Goal: Information Seeking & Learning: Learn about a topic

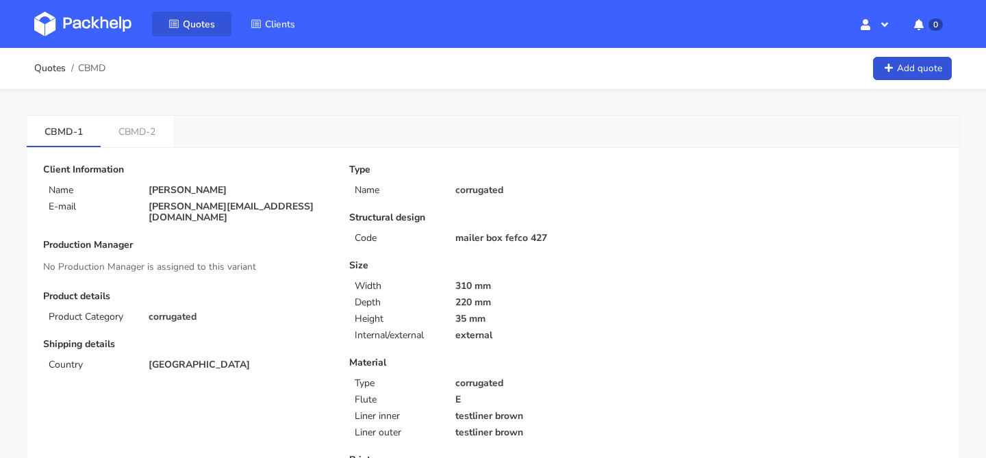
click at [197, 21] on span "Quotes" at bounding box center [199, 24] width 32 height 13
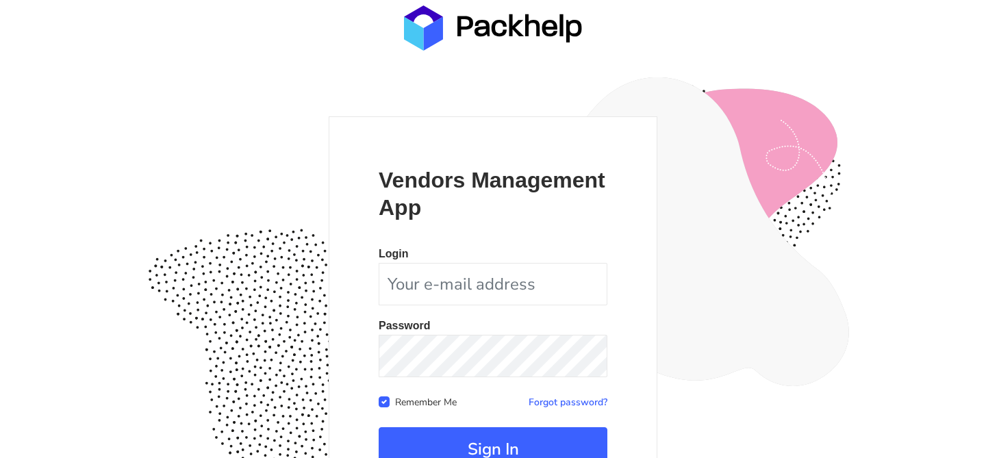
scroll to position [133, 0]
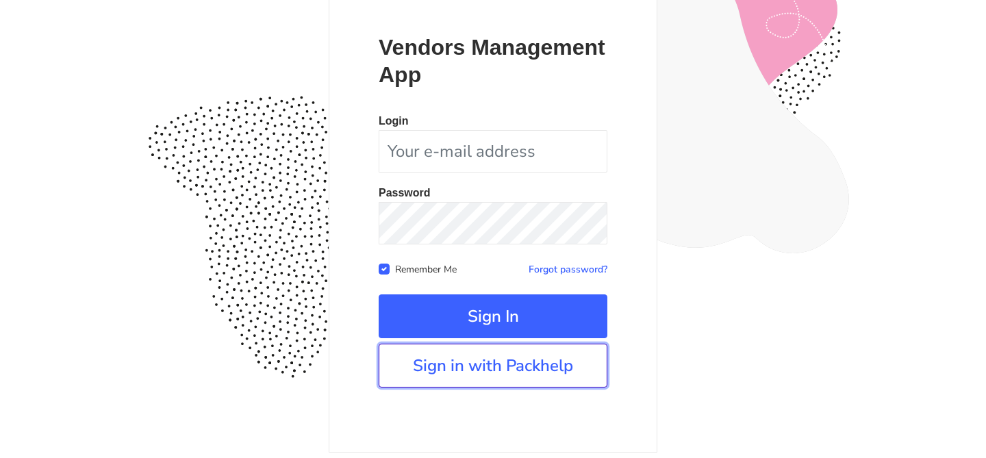
click at [506, 364] on link "Sign in with Packhelp" at bounding box center [492, 366] width 229 height 44
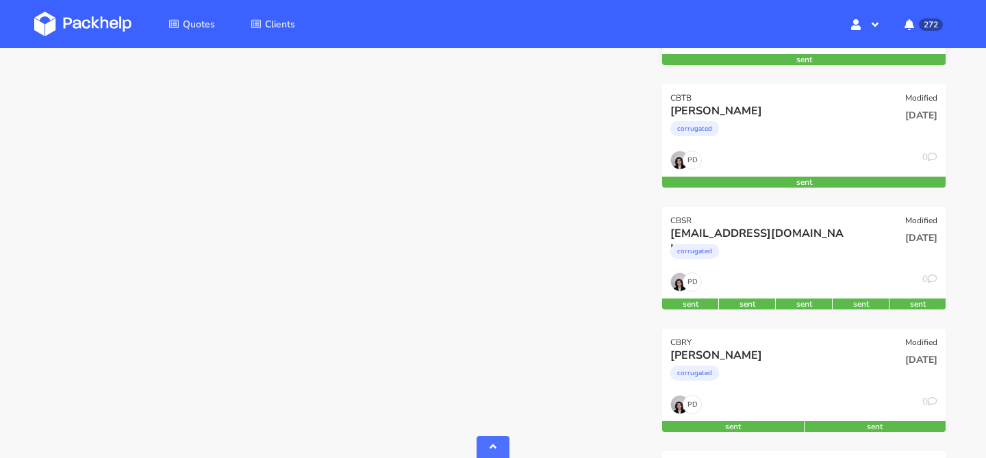
scroll to position [545, 0]
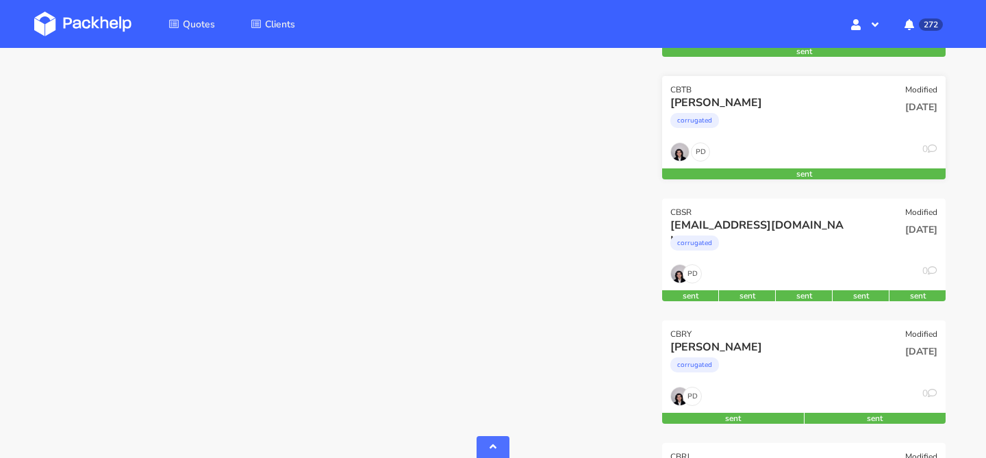
click at [815, 138] on div "Loïc Pauthenet corrugated" at bounding box center [755, 118] width 191 height 47
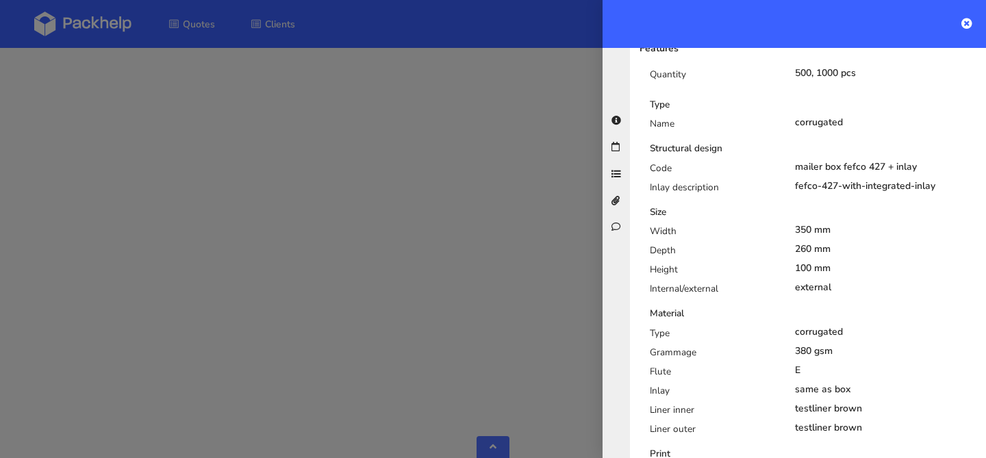
scroll to position [0, 0]
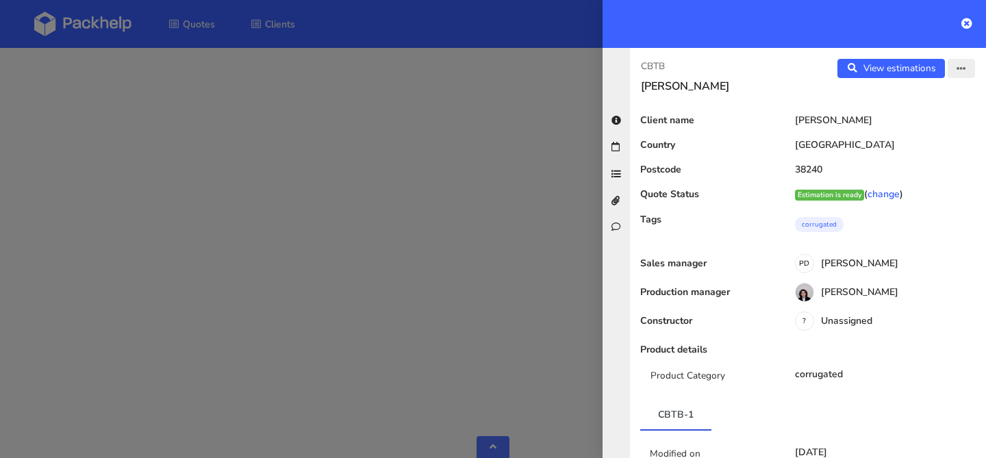
click at [962, 73] on icon "button" at bounding box center [961, 69] width 10 height 10
click at [931, 120] on link "Edit quote" at bounding box center [916, 122] width 120 height 23
click at [897, 68] on link "View estimations" at bounding box center [890, 68] width 107 height 19
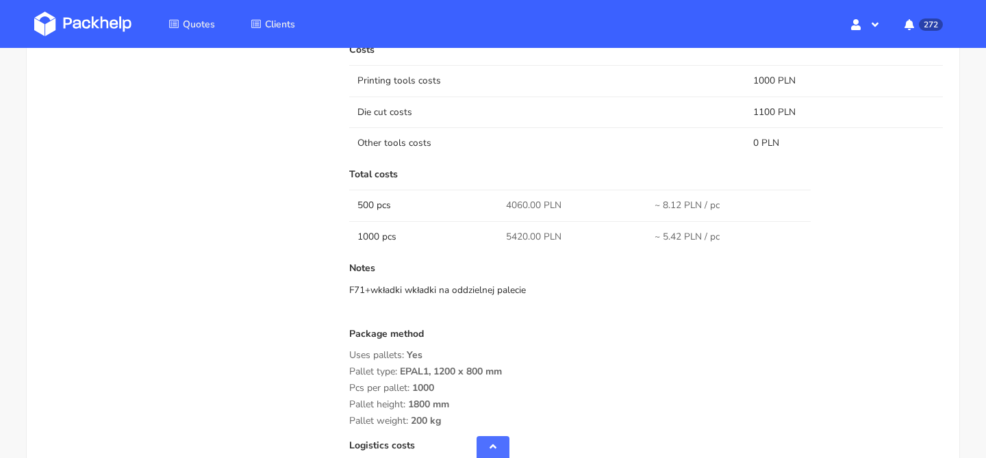
scroll to position [1118, 0]
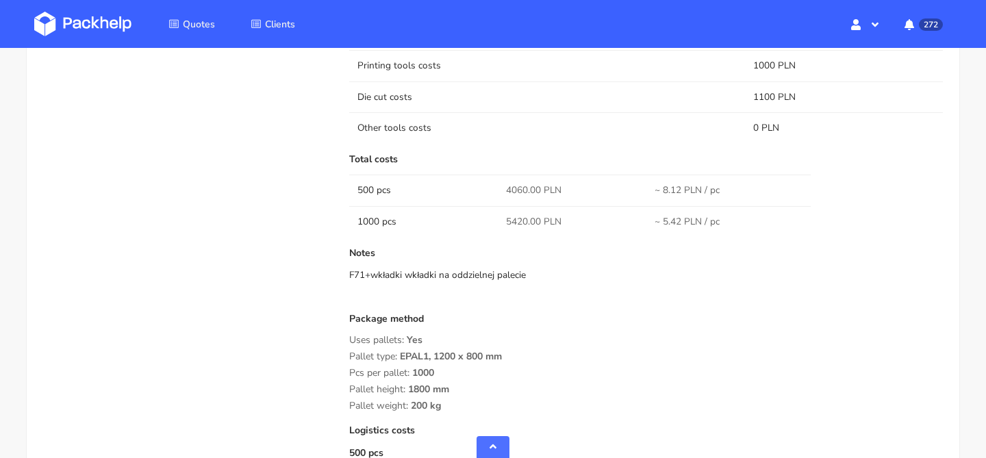
drag, startPoint x: 655, startPoint y: 193, endPoint x: 718, endPoint y: 190, distance: 63.0
click at [718, 190] on span "~ 8.12 PLN / pc" at bounding box center [686, 190] width 65 height 14
click at [746, 190] on td "~ 8.12 PLN / pc" at bounding box center [720, 190] width 149 height 31
drag, startPoint x: 746, startPoint y: 190, endPoint x: 617, endPoint y: 186, distance: 128.7
click at [617, 186] on tr "500 pcs 4060.00 PLN ~ 8.12 PLN / pc" at bounding box center [645, 190] width 593 height 31
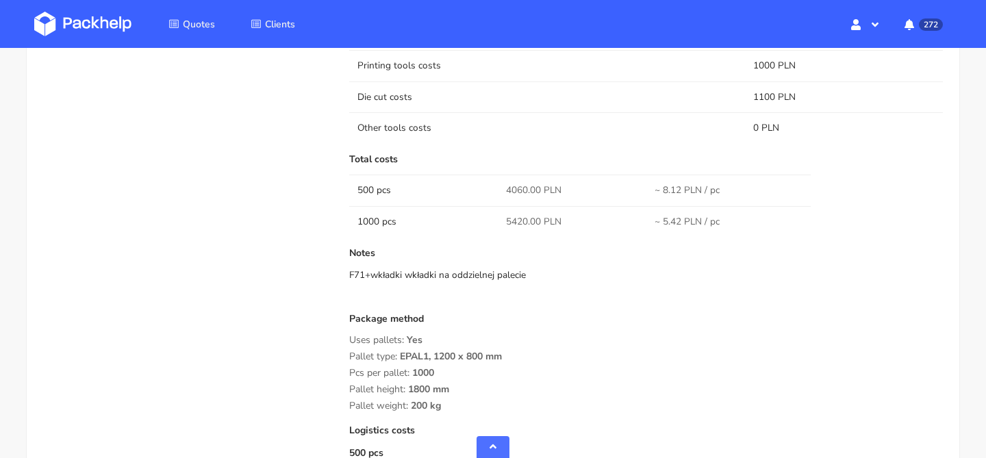
click at [617, 186] on td "4060.00 PLN" at bounding box center [572, 190] width 149 height 31
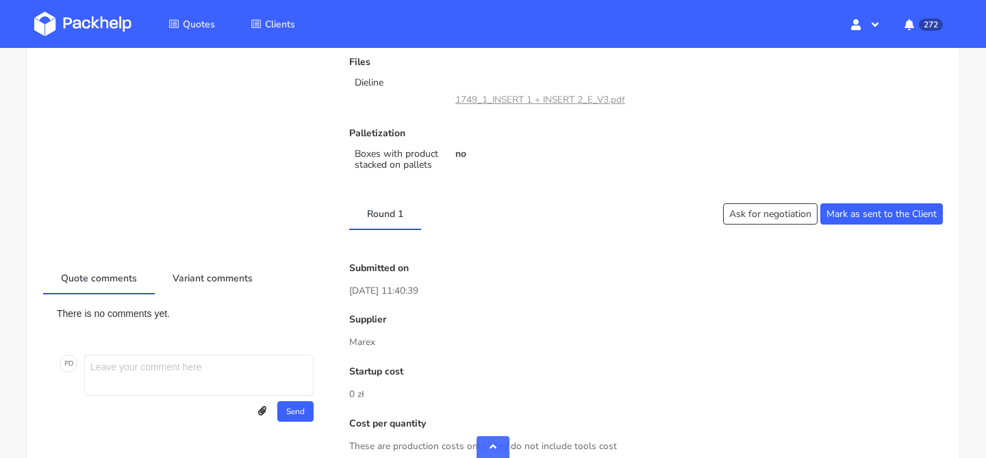
scroll to position [509, 0]
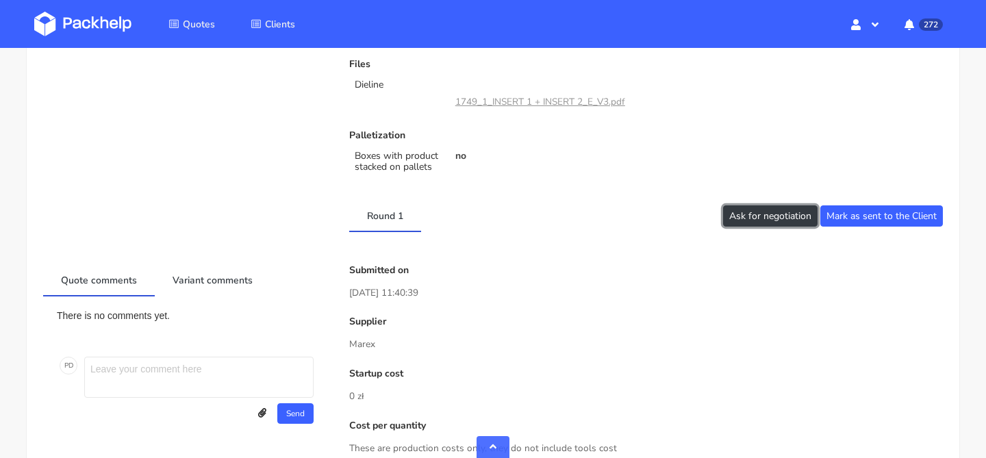
click at [773, 217] on button "Ask for negotiation" at bounding box center [770, 215] width 94 height 21
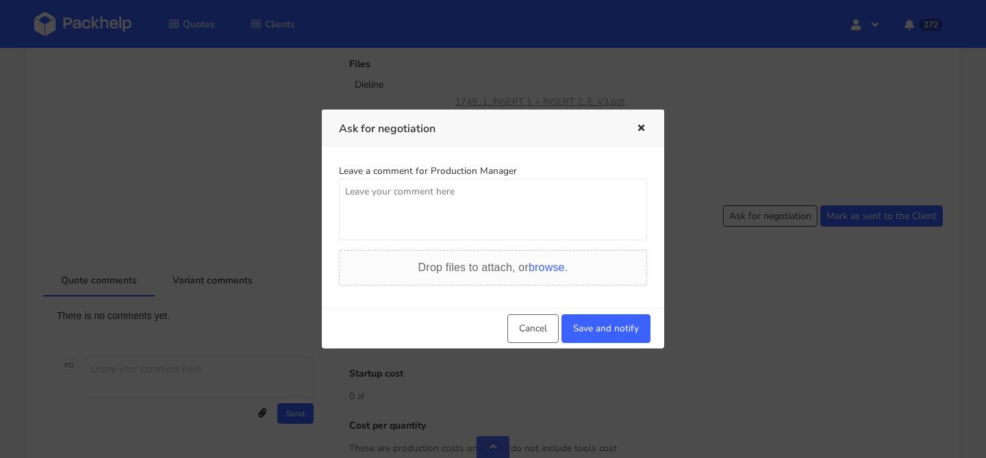
click at [553, 210] on textarea at bounding box center [493, 210] width 308 height 62
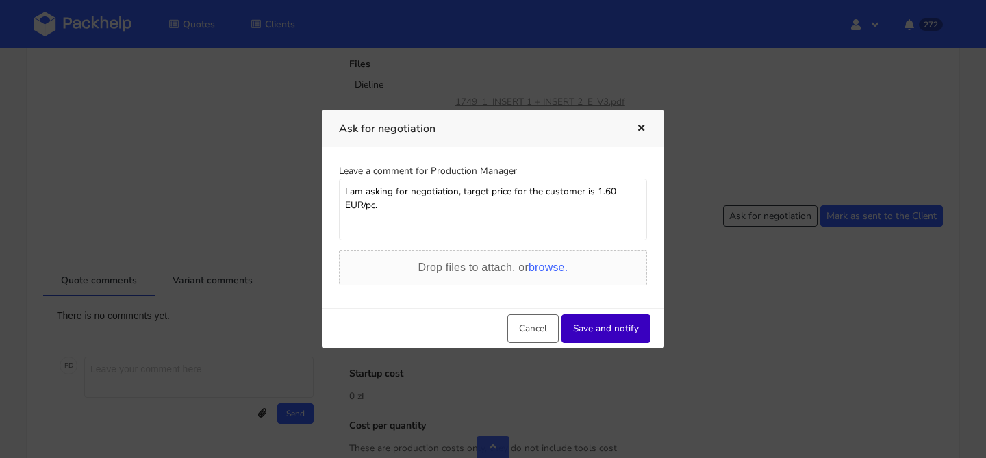
type textarea "I am asking for negotiation, target price for the customer is 1.60 EUR/pc."
click at [604, 335] on button "Save and notify" at bounding box center [605, 328] width 89 height 29
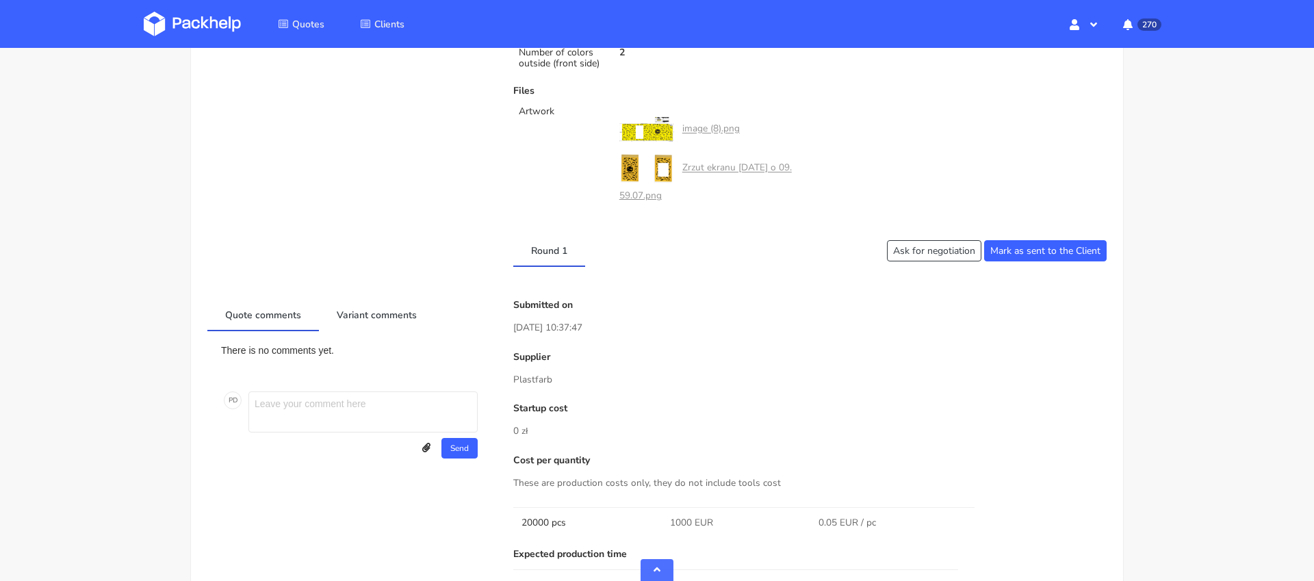
scroll to position [482, 0]
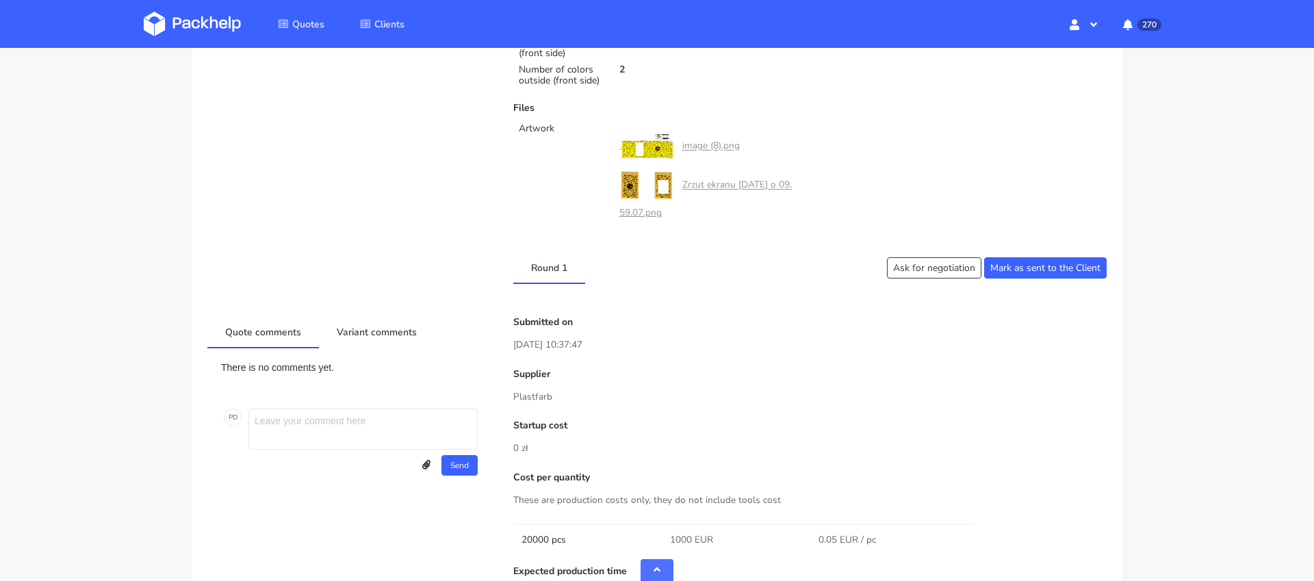
drag, startPoint x: 561, startPoint y: 396, endPoint x: 510, endPoint y: 395, distance: 51.3
copy p "Plastfarb"
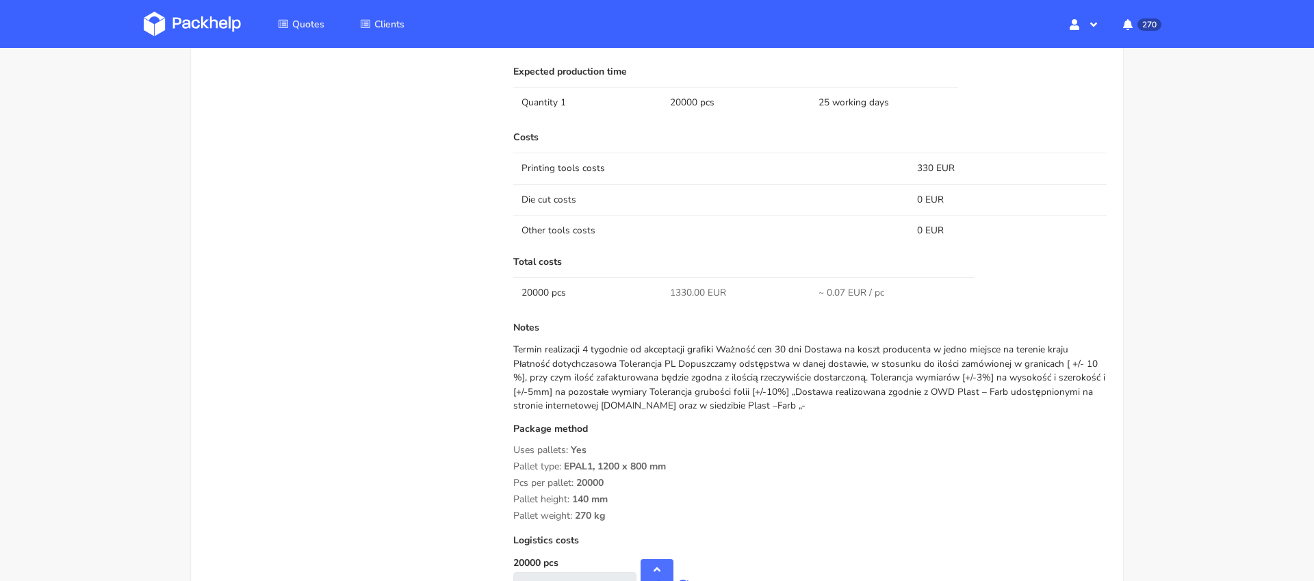
scroll to position [1108, 0]
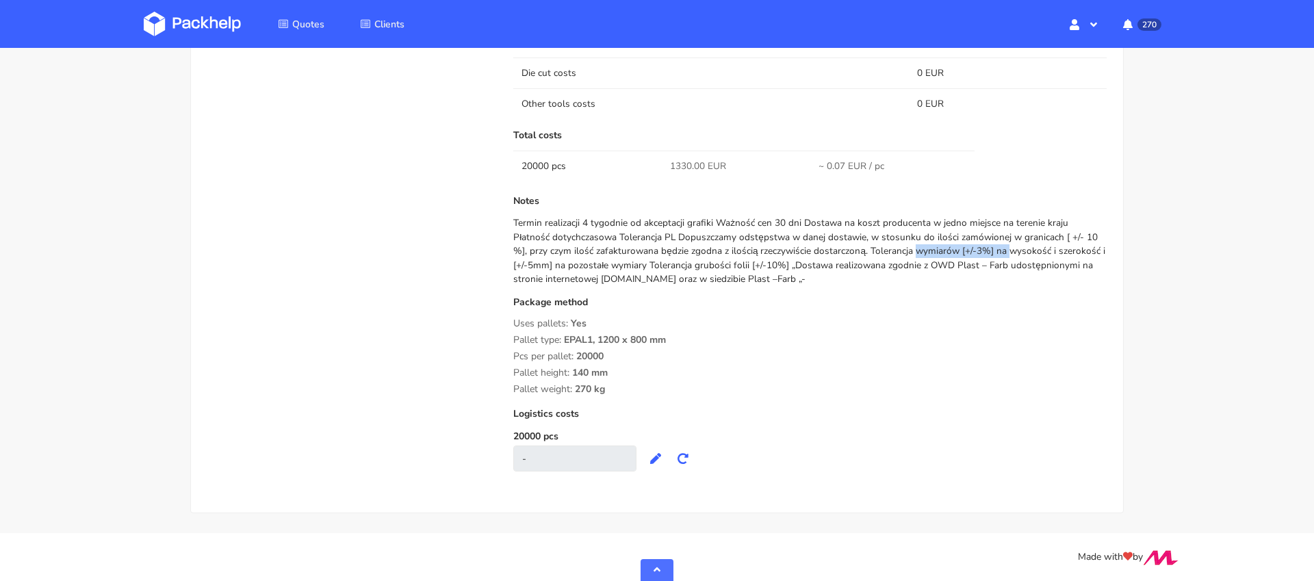
drag, startPoint x: 789, startPoint y: 257, endPoint x: 882, endPoint y: 258, distance: 93.1
click at [882, 258] on div "Termin realizacji 4 tygodnie od akceptacji grafiki Ważność cen 30 dni Dostawa n…" at bounding box center [809, 251] width 593 height 70
click at [900, 258] on div "Termin realizacji 4 tygodnie od akceptacji grafiki Ważność cen 30 dni Dostawa n…" at bounding box center [809, 251] width 593 height 70
drag, startPoint x: 715, startPoint y: 261, endPoint x: 892, endPoint y: 265, distance: 176.6
click at [891, 265] on div "Termin realizacji 4 tygodnie od akceptacji grafiki Ważność cen 30 dni Dostawa n…" at bounding box center [809, 251] width 593 height 70
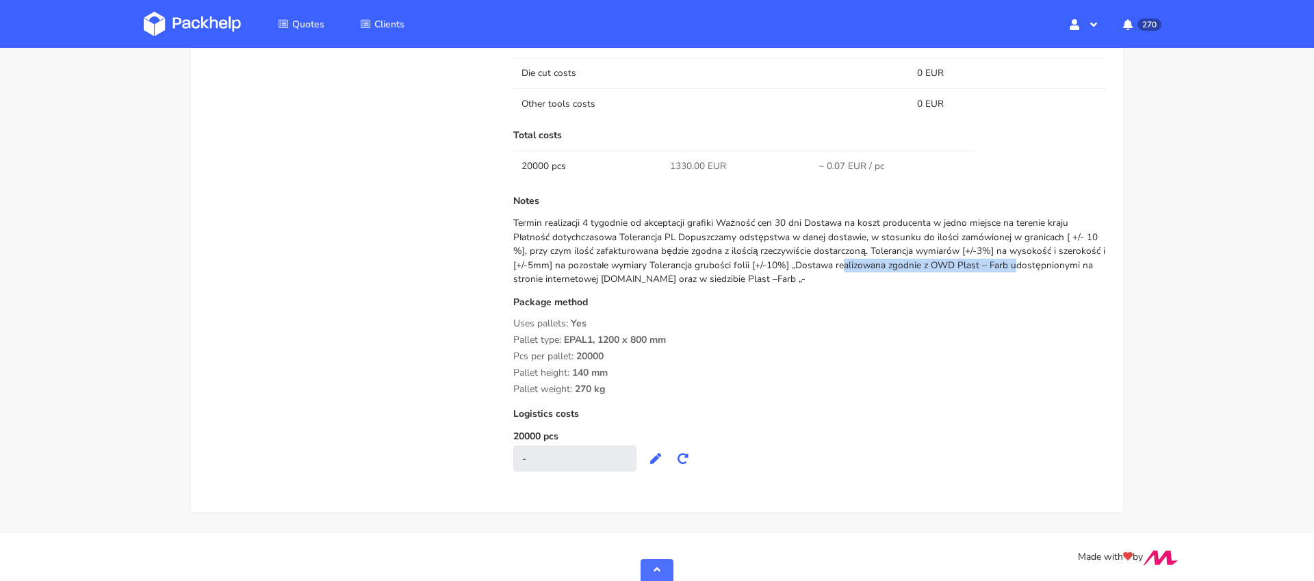
click at [892, 265] on div "Termin realizacji 4 tygodnie od akceptacji grafiki Ważność cen 30 dni Dostawa n…" at bounding box center [809, 251] width 593 height 70
drag, startPoint x: 890, startPoint y: 265, endPoint x: 763, endPoint y: 257, distance: 127.6
click at [767, 259] on div "Termin realizacji 4 tygodnie od akceptacji grafiki Ważność cen 30 dni Dostawa n…" at bounding box center [809, 251] width 593 height 70
click at [729, 251] on div "Termin realizacji 4 tygodnie od akceptacji grafiki Ważność cen 30 dni Dostawa n…" at bounding box center [809, 251] width 593 height 70
click at [722, 246] on div "Termin realizacji 4 tygodnie od akceptacji grafiki Ważność cen 30 dni Dostawa n…" at bounding box center [809, 251] width 593 height 70
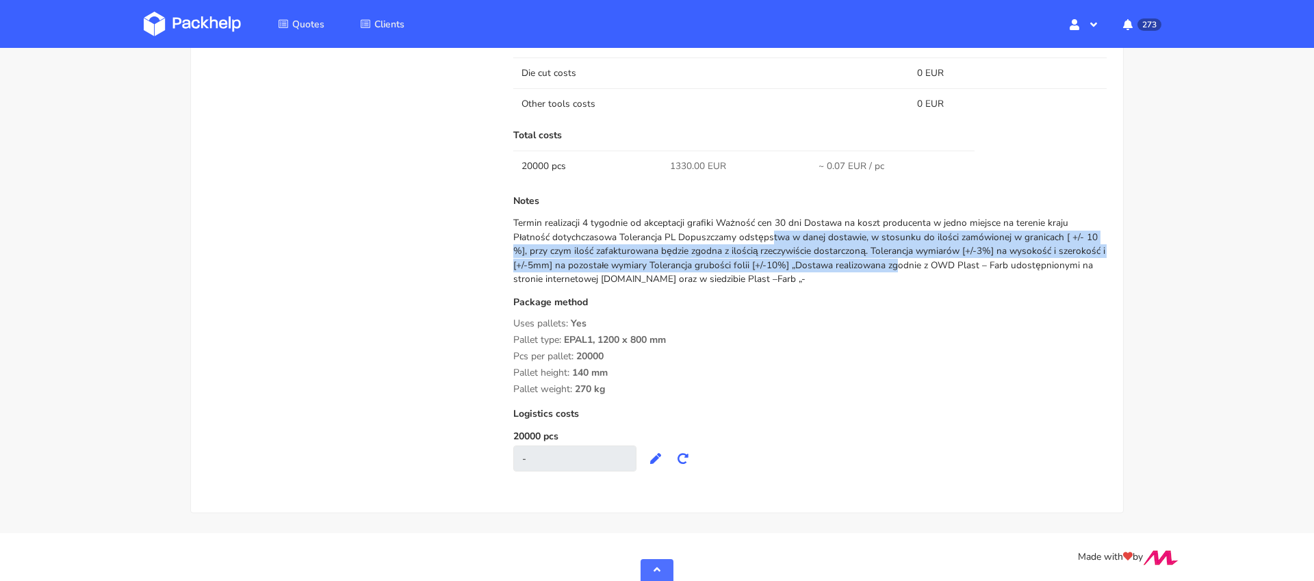
drag, startPoint x: 656, startPoint y: 244, endPoint x: 795, endPoint y: 263, distance: 139.7
click at [794, 263] on div "Termin realizacji 4 tygodnie od akceptacji grafiki Ważność cen 30 dni Dostawa n…" at bounding box center [809, 251] width 593 height 70
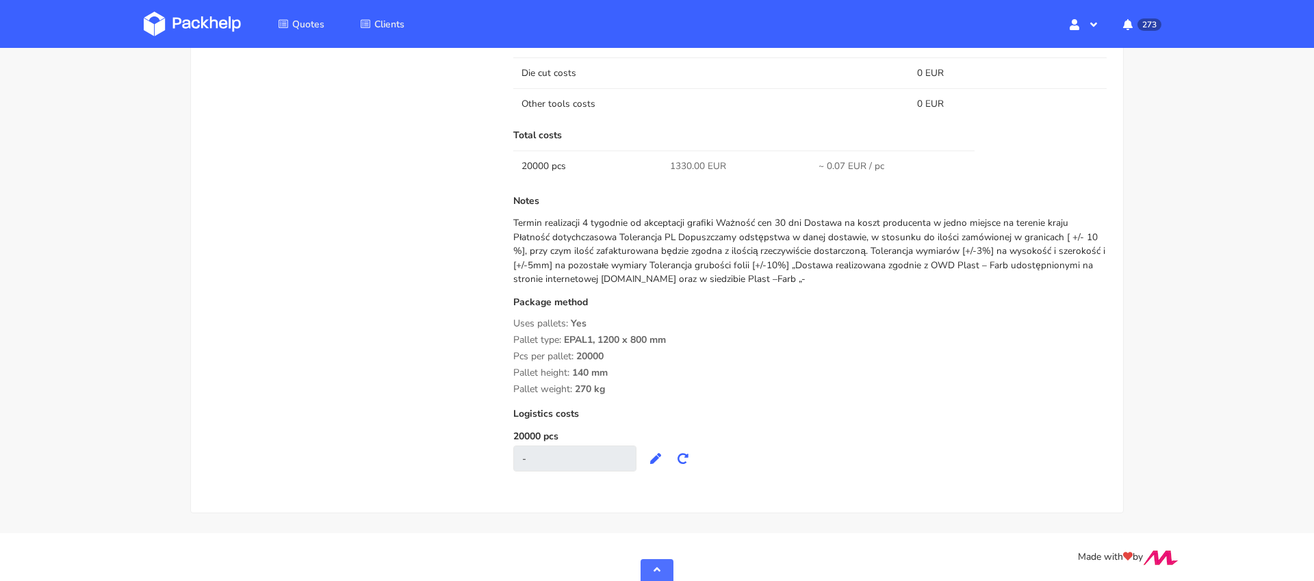
click at [840, 261] on div "Termin realizacji 4 tygodnie od akceptacji grafiki Ważność cen 30 dni Dostawa n…" at bounding box center [809, 251] width 593 height 70
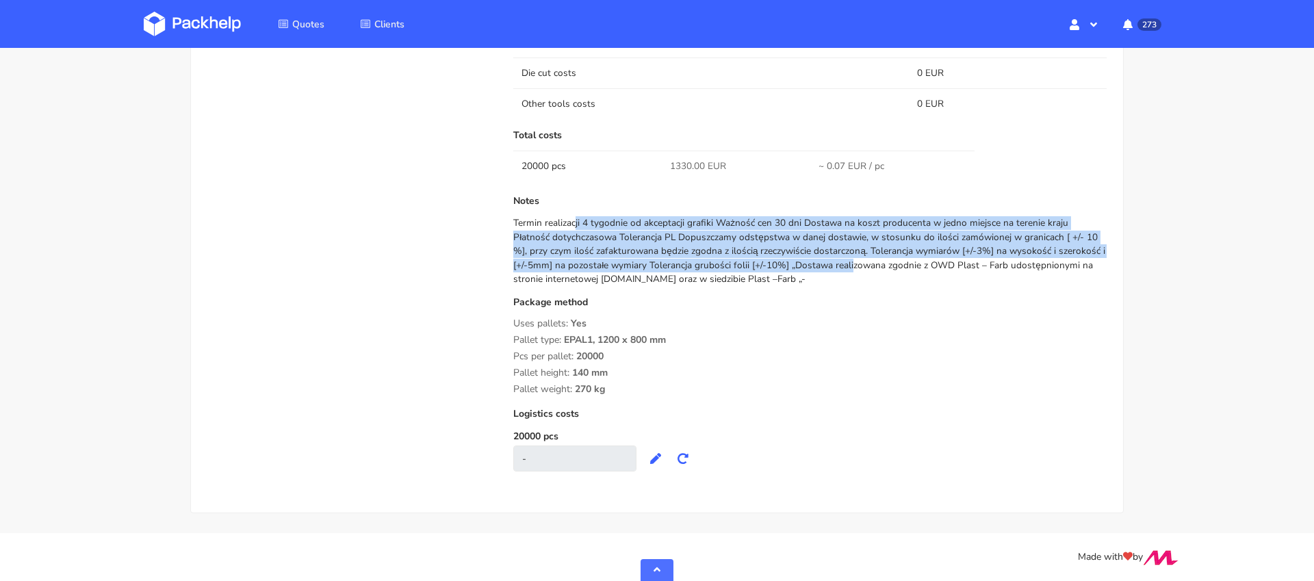
drag, startPoint x: 729, startPoint y: 267, endPoint x: 510, endPoint y: 216, distance: 224.8
click at [510, 216] on div "Submitted on [DATE] 10:37:47 Supplier Plastfarb Startup cost 0 zł Cost per quan…" at bounding box center [810, 88] width 613 height 795
copy div "Termin realizacji 4 tygodnie od akceptacji grafiki Ważność cen 30 dni Dostawa n…"
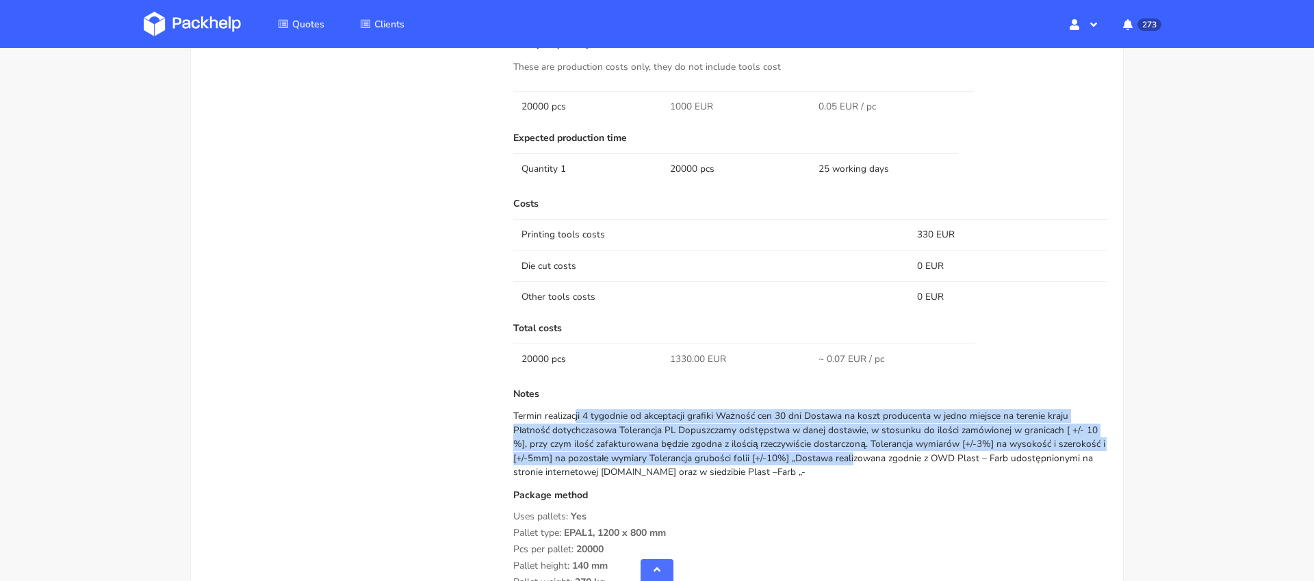
scroll to position [882, 0]
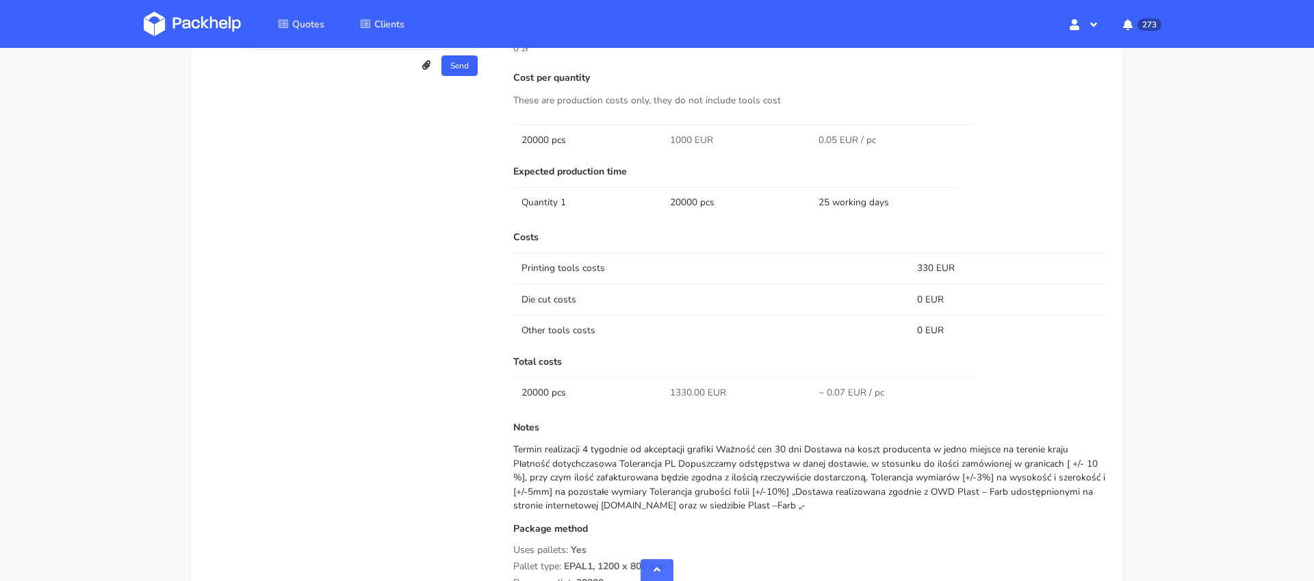
click at [672, 395] on td "1330.00 EUR" at bounding box center [736, 392] width 149 height 31
drag, startPoint x: 664, startPoint y: 141, endPoint x: 690, endPoint y: 143, distance: 26.1
click at [690, 143] on td "1000 EUR" at bounding box center [736, 140] width 149 height 31
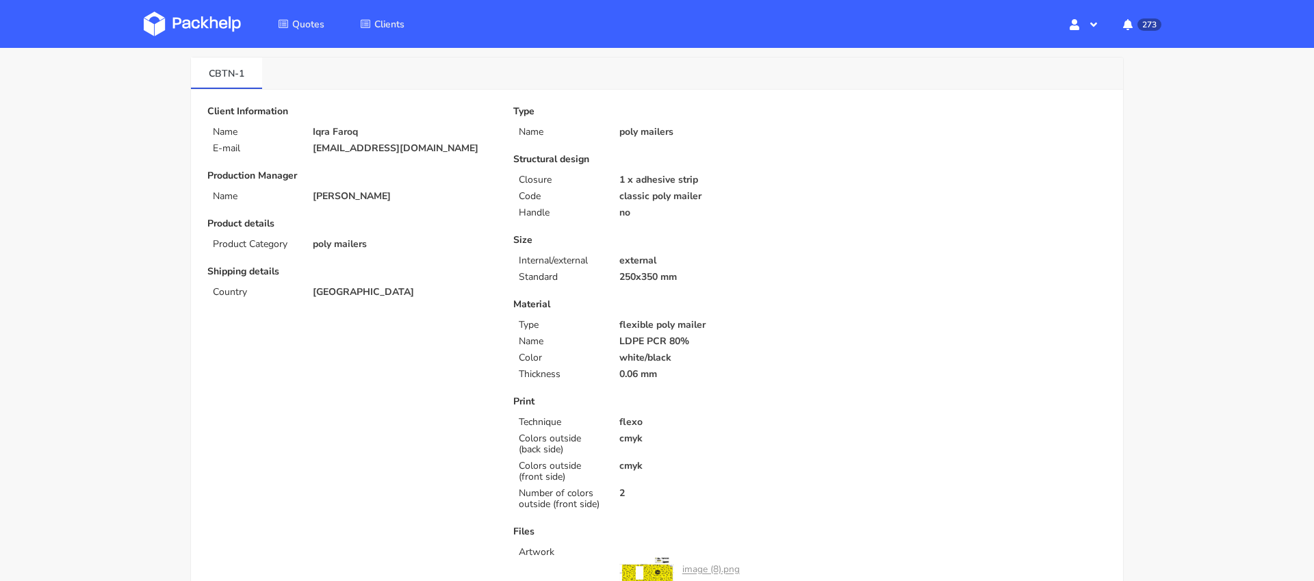
scroll to position [0, 0]
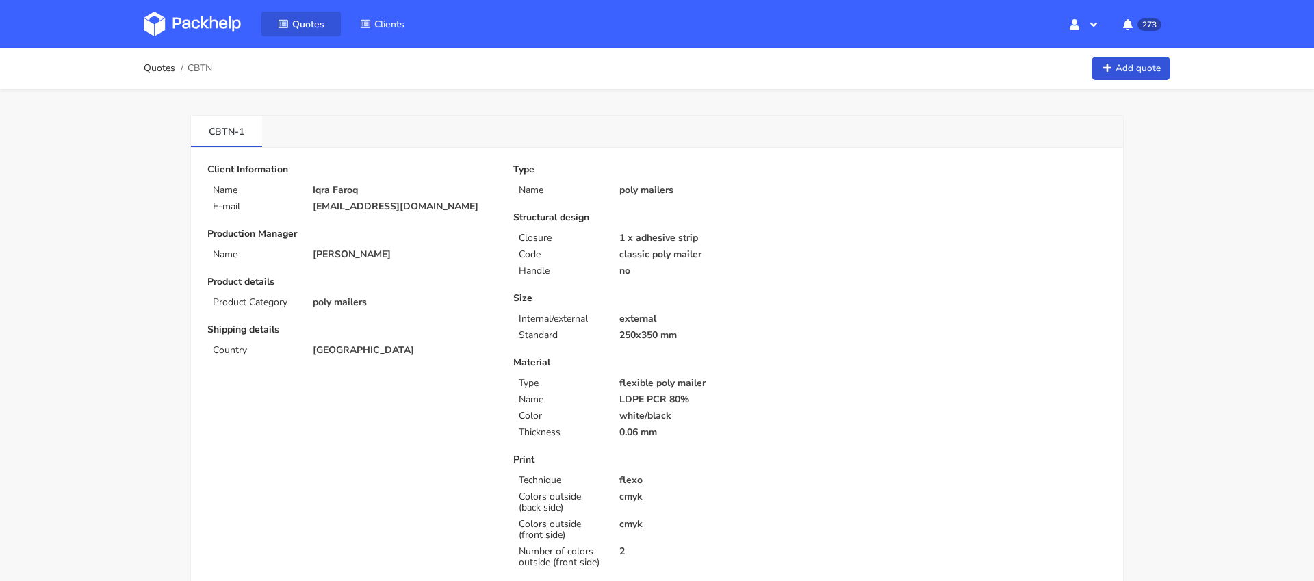
click at [309, 27] on span "Quotes" at bounding box center [308, 24] width 32 height 13
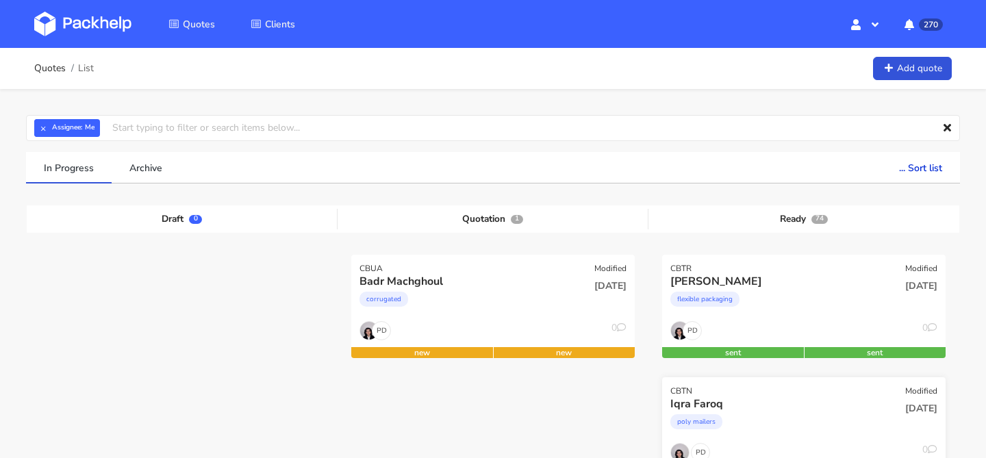
scroll to position [144, 0]
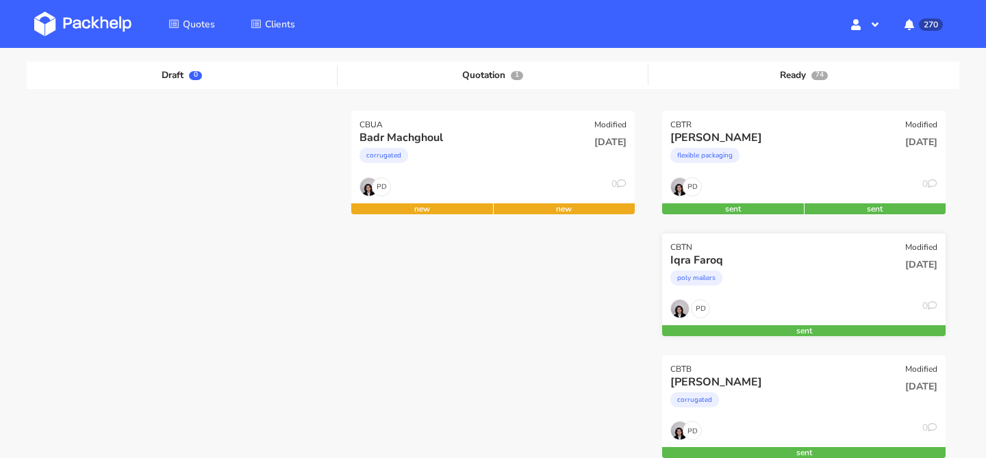
click at [790, 284] on div "poly mailers" at bounding box center [760, 281] width 181 height 27
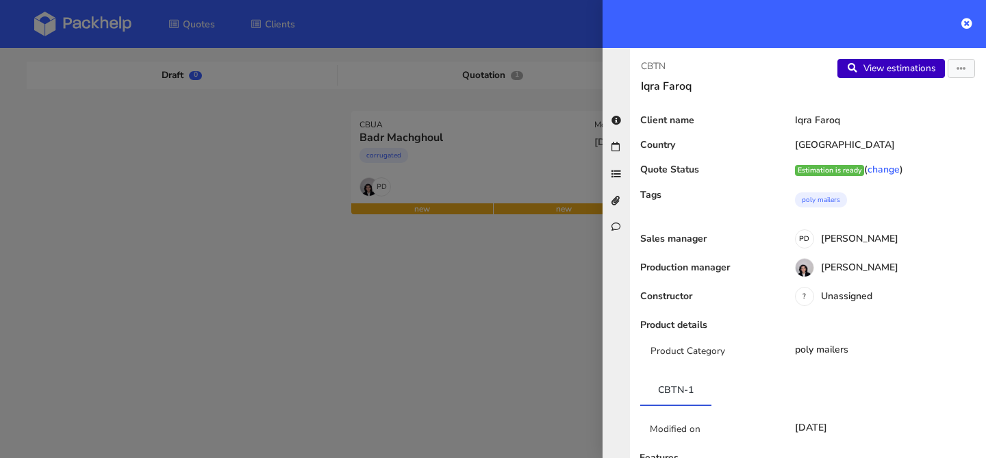
click at [908, 73] on link "View estimations" at bounding box center [890, 68] width 107 height 19
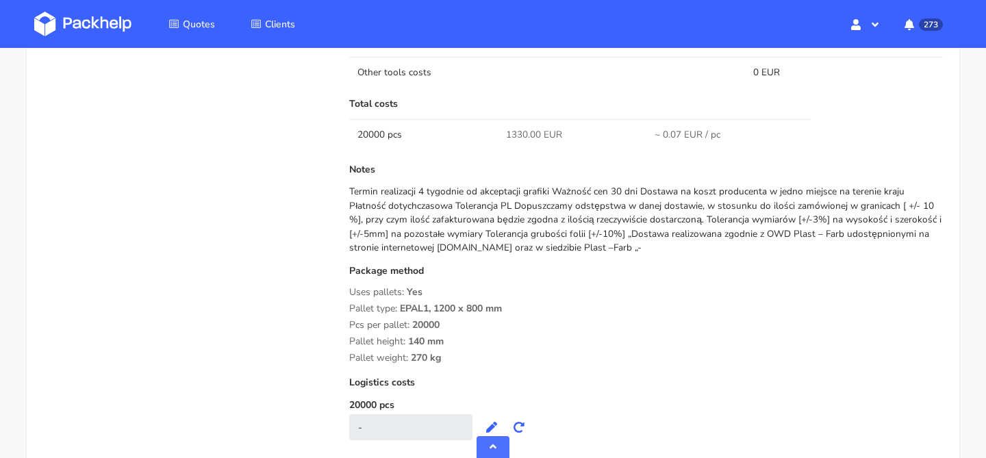
scroll to position [1213, 0]
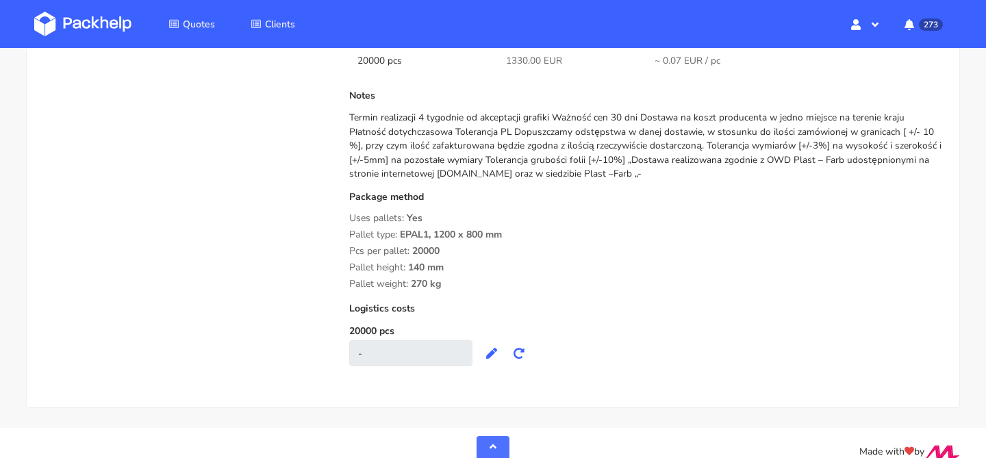
drag, startPoint x: 457, startPoint y: 285, endPoint x: 344, endPoint y: 221, distance: 129.6
copy div "Uses pallets: Yes Pallet type: EPAL1, 1200 x 800 mm Pcs per pallet: 20000 Palle…"
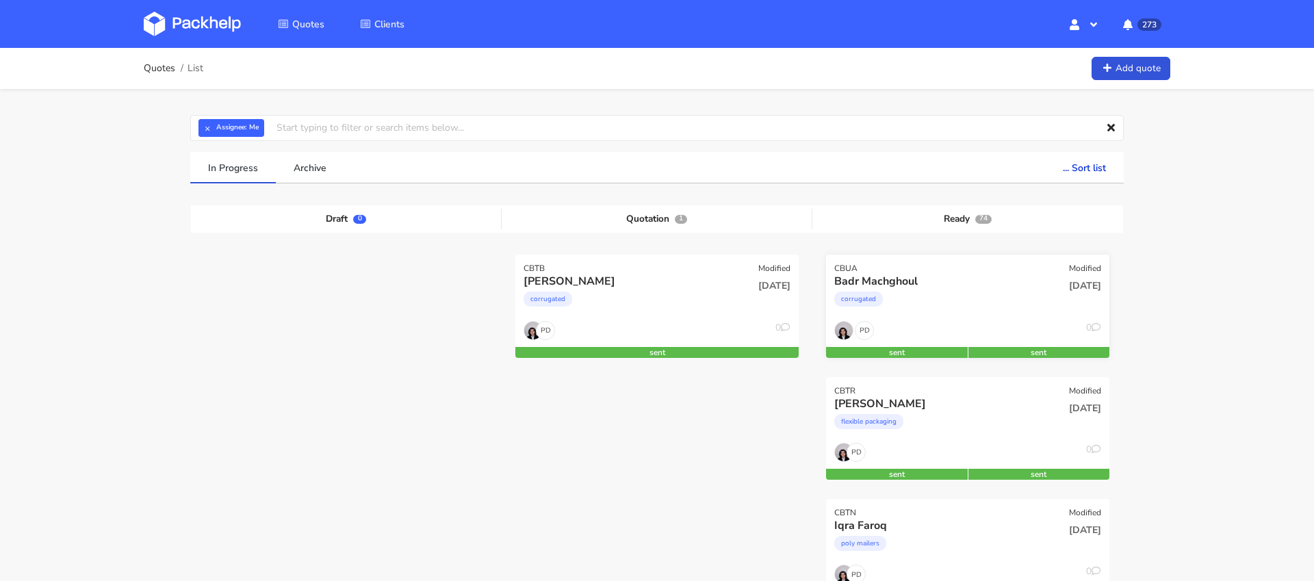
click at [979, 311] on div "corrugated" at bounding box center [924, 302] width 181 height 27
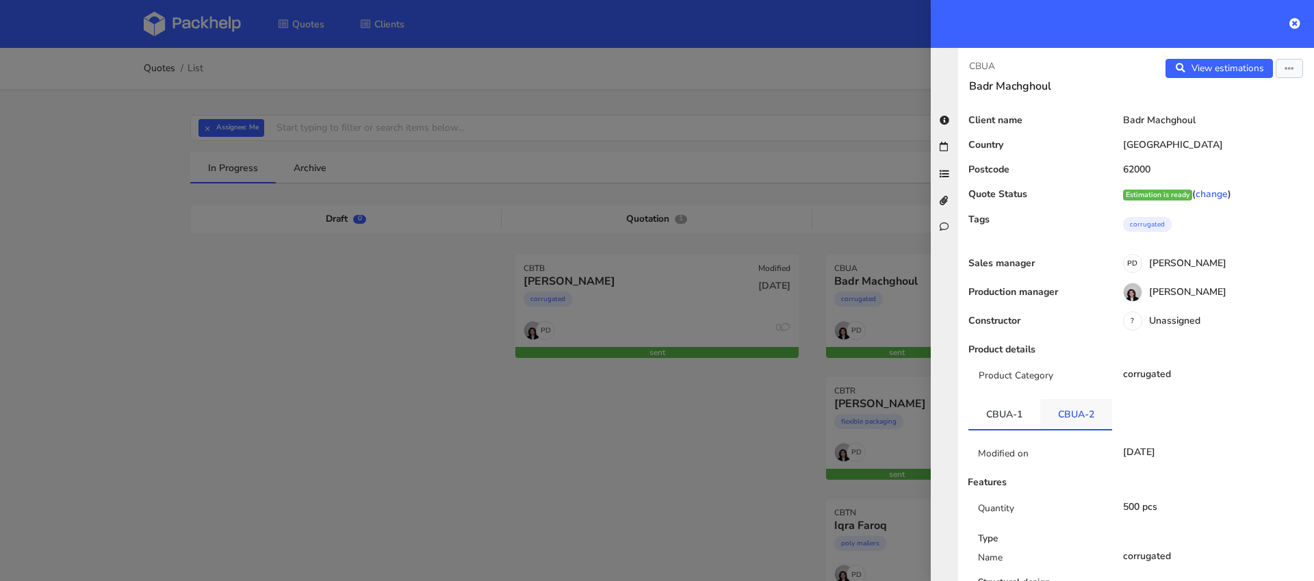
click at [1081, 414] on link "CBUA-2" at bounding box center [1076, 414] width 72 height 30
click at [1010, 417] on link "CBUA-1" at bounding box center [1004, 414] width 72 height 30
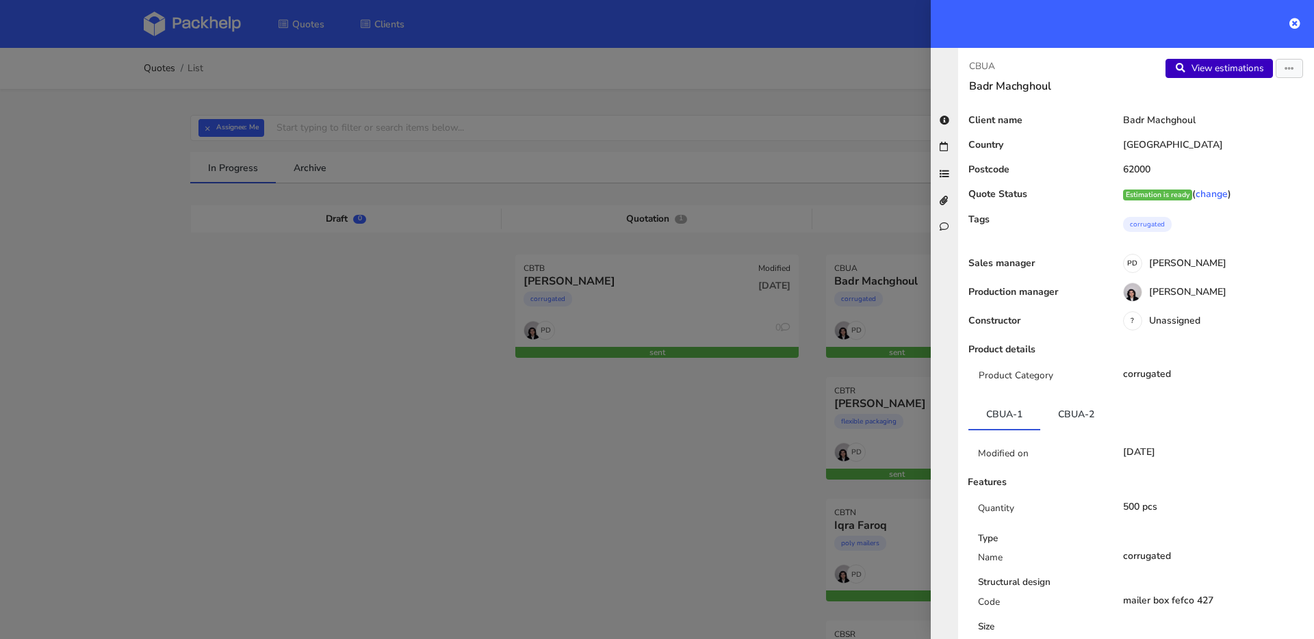
click at [1211, 73] on link "View estimations" at bounding box center [1219, 68] width 107 height 19
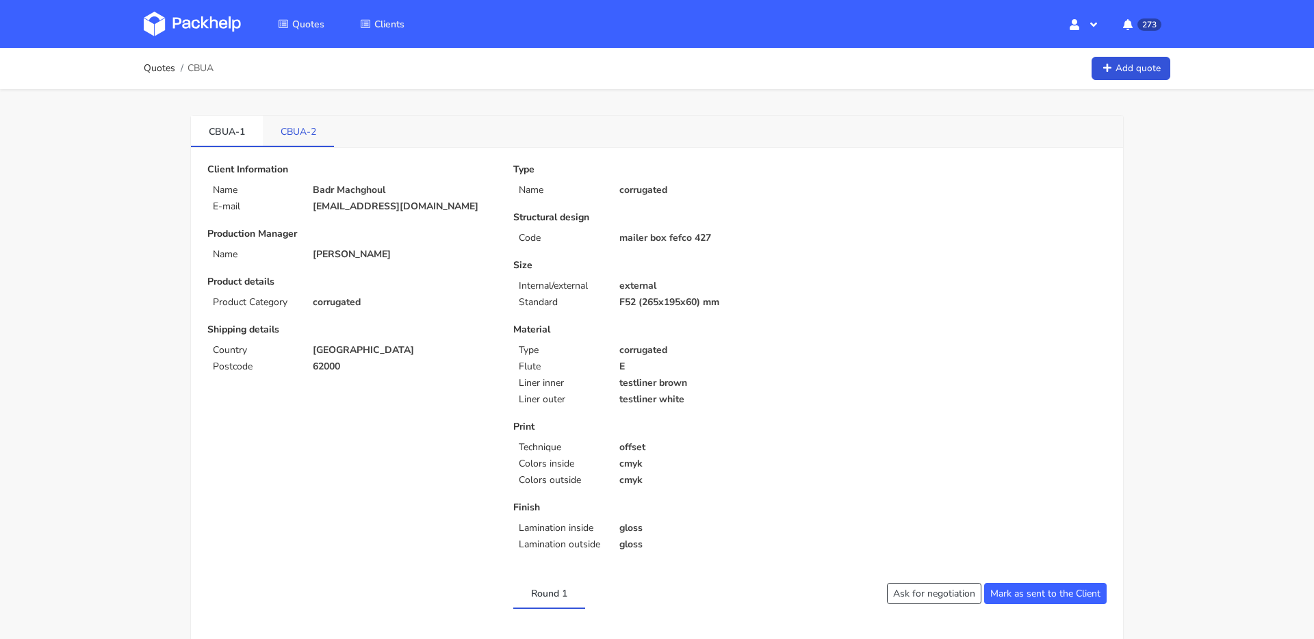
click at [307, 134] on link "CBUA-2" at bounding box center [298, 131] width 71 height 30
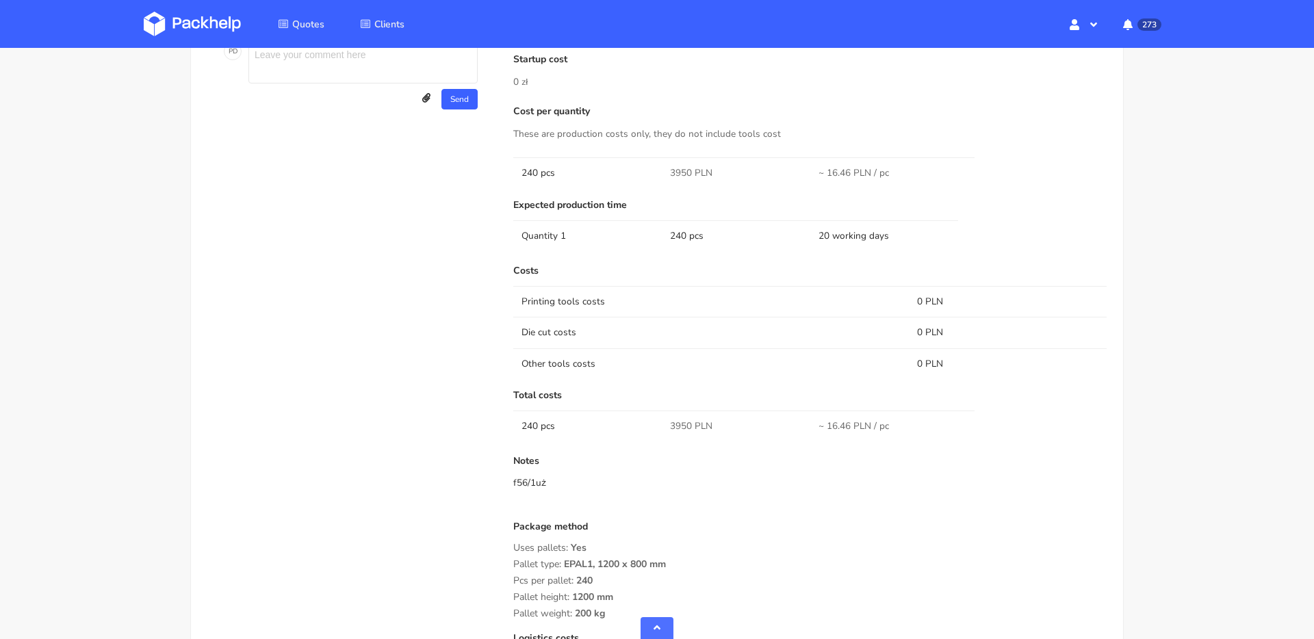
scroll to position [693, 0]
click at [676, 175] on span "3950 PLN" at bounding box center [691, 173] width 42 height 14
copy span "3950"
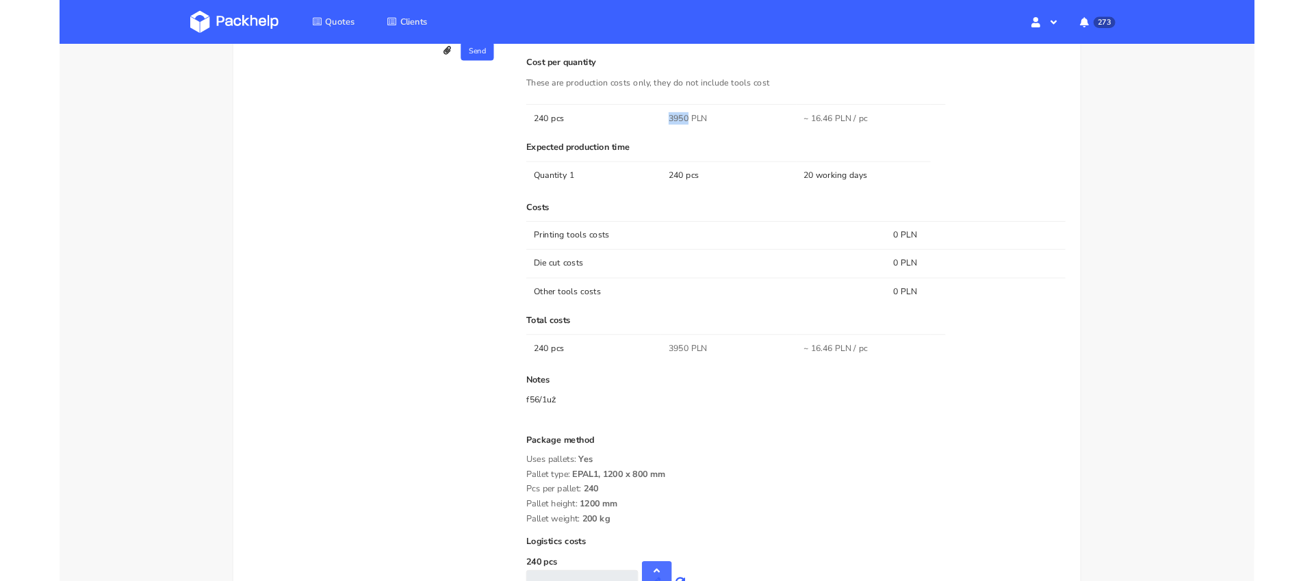
scroll to position [733, 0]
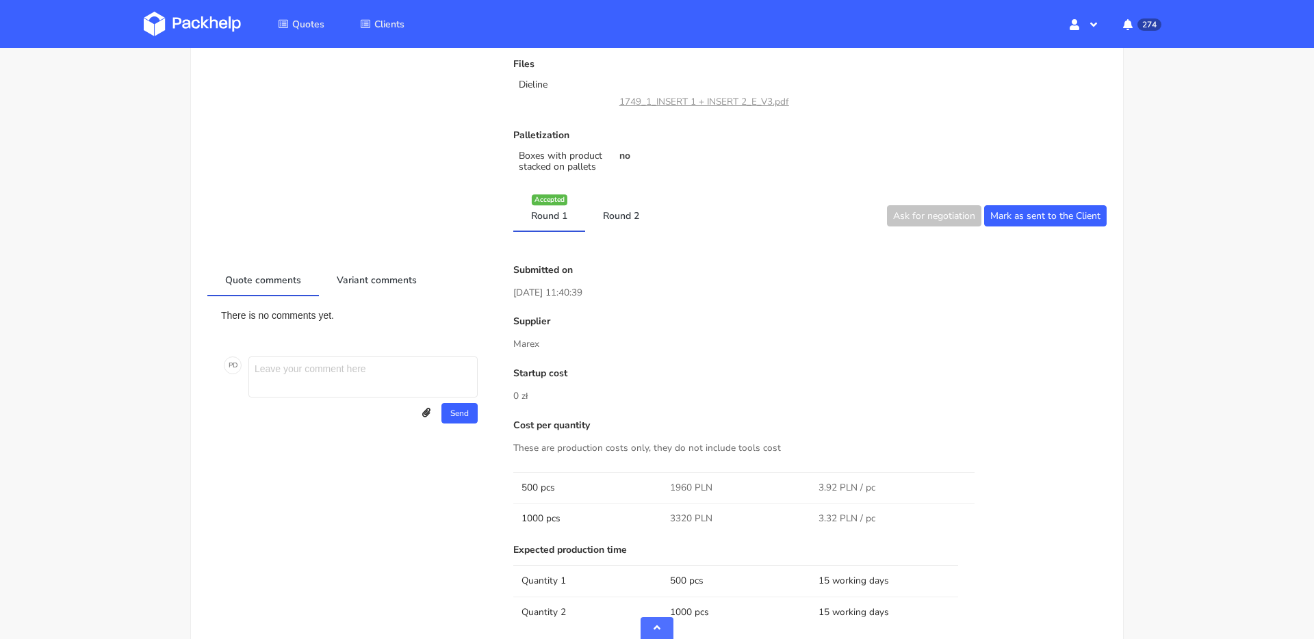
scroll to position [512, 0]
click at [621, 217] on link "Round 2" at bounding box center [621, 212] width 72 height 30
click at [567, 216] on link "Round 1" at bounding box center [549, 212] width 72 height 30
click at [621, 219] on link "Round 2" at bounding box center [621, 212] width 72 height 30
click at [548, 219] on link "Round 1" at bounding box center [549, 212] width 72 height 30
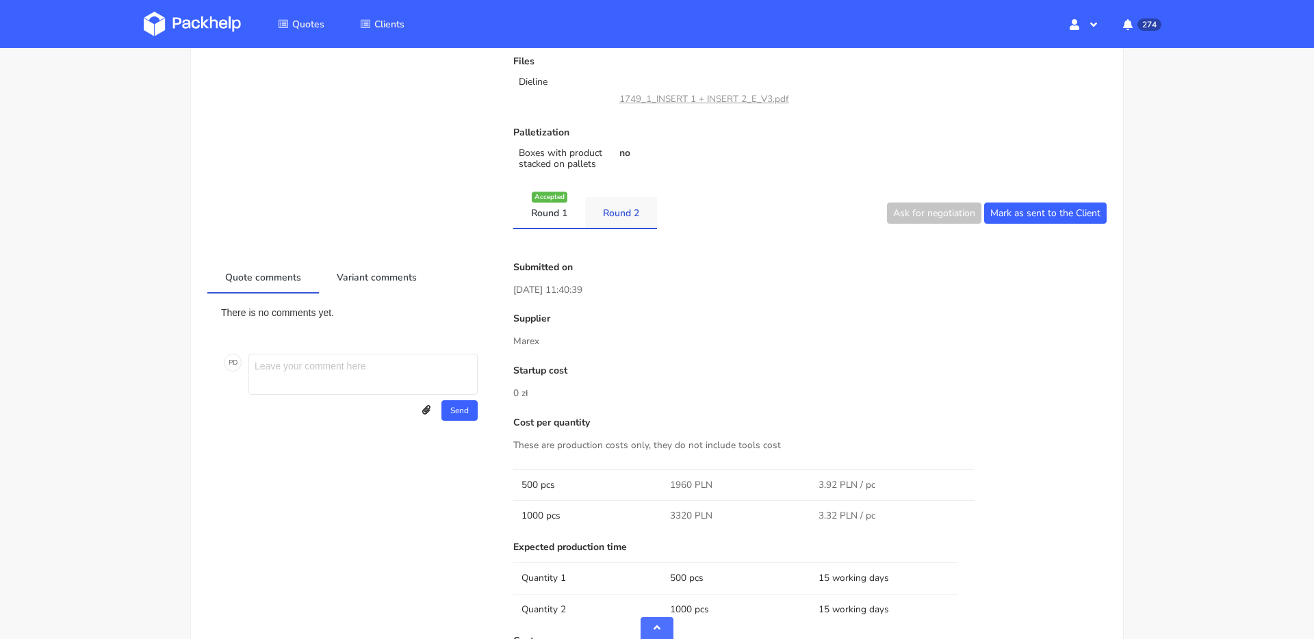
click at [613, 220] on link "Round 2" at bounding box center [621, 212] width 72 height 30
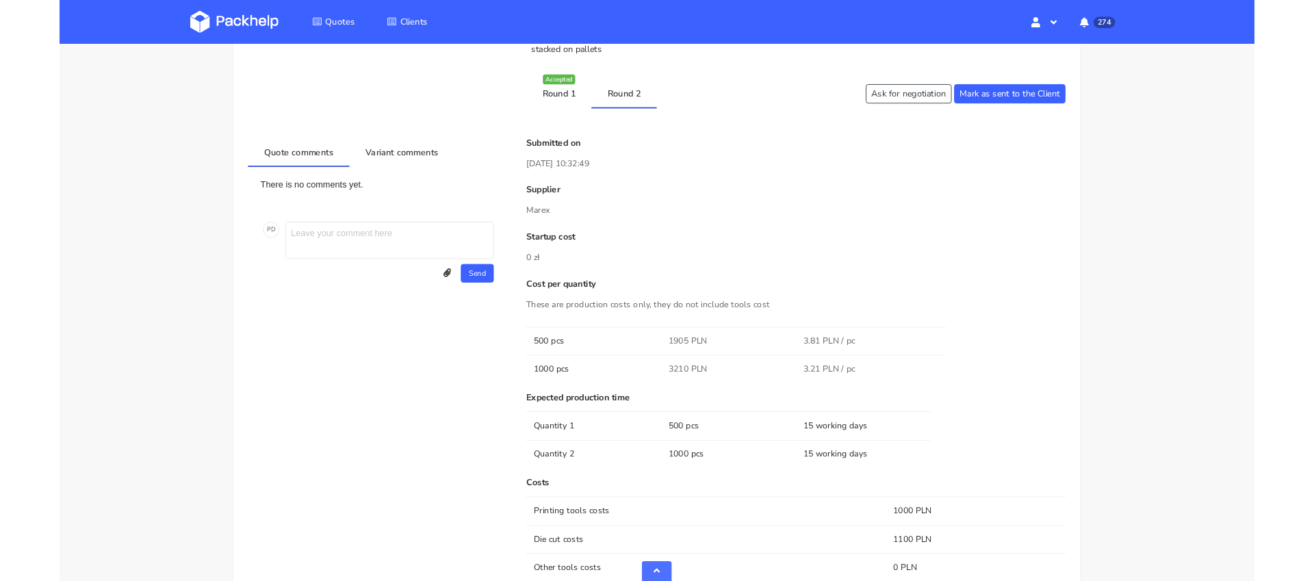
scroll to position [680, 0]
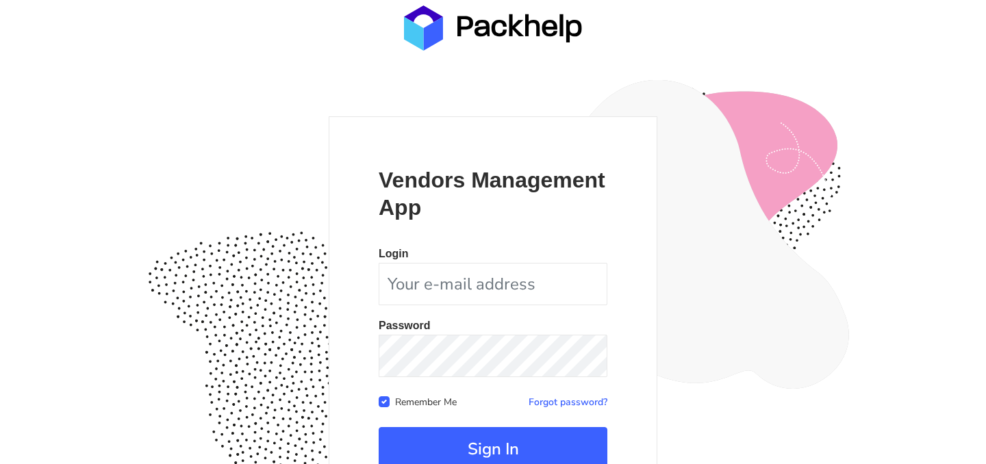
scroll to position [127, 0]
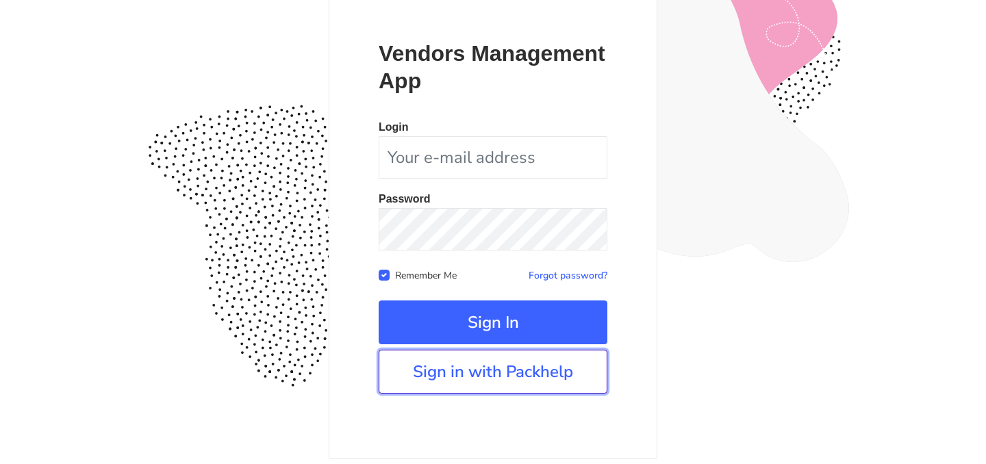
click at [454, 361] on link "Sign in with Packhelp" at bounding box center [492, 372] width 229 height 44
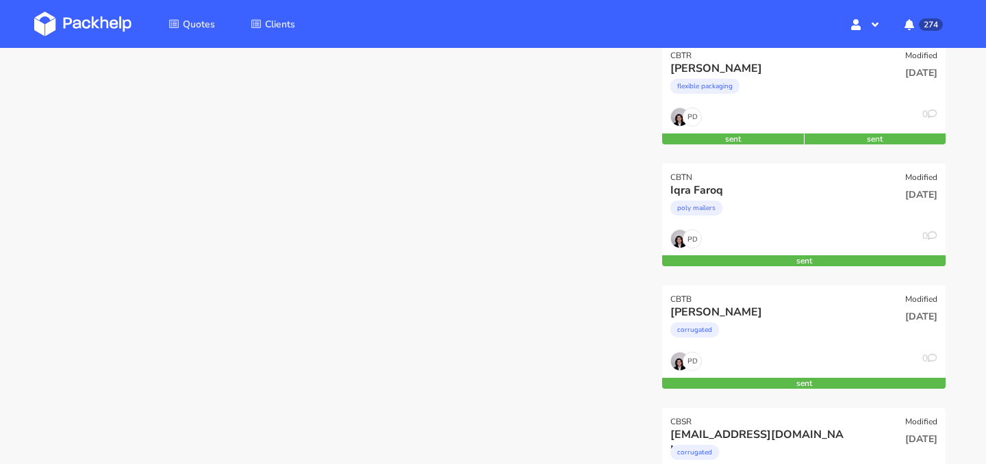
scroll to position [333, 0]
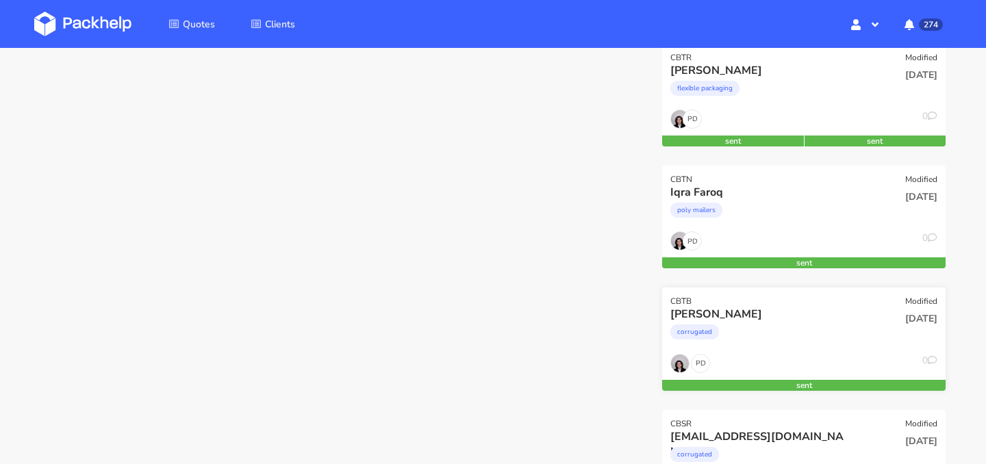
click at [741, 324] on div "corrugated" at bounding box center [760, 335] width 181 height 27
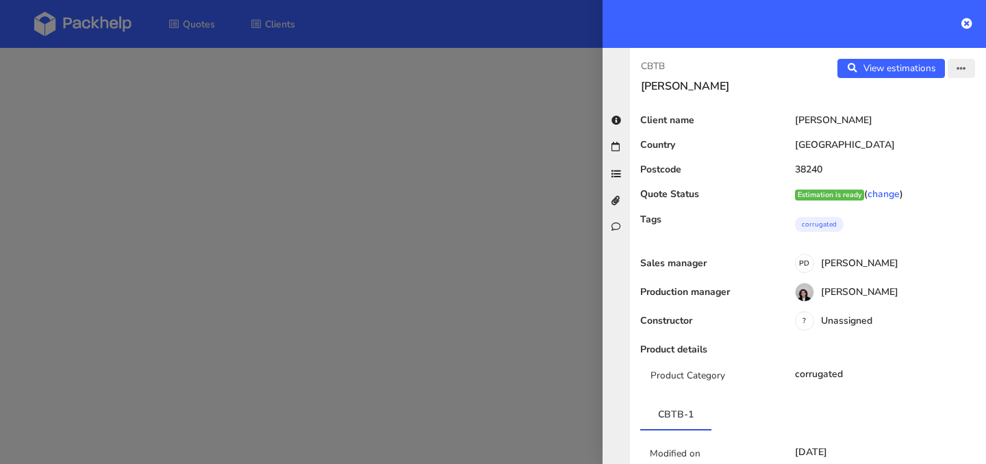
click at [955, 70] on button "button" at bounding box center [960, 68] width 27 height 19
click at [908, 98] on link "View quote" at bounding box center [916, 97] width 120 height 23
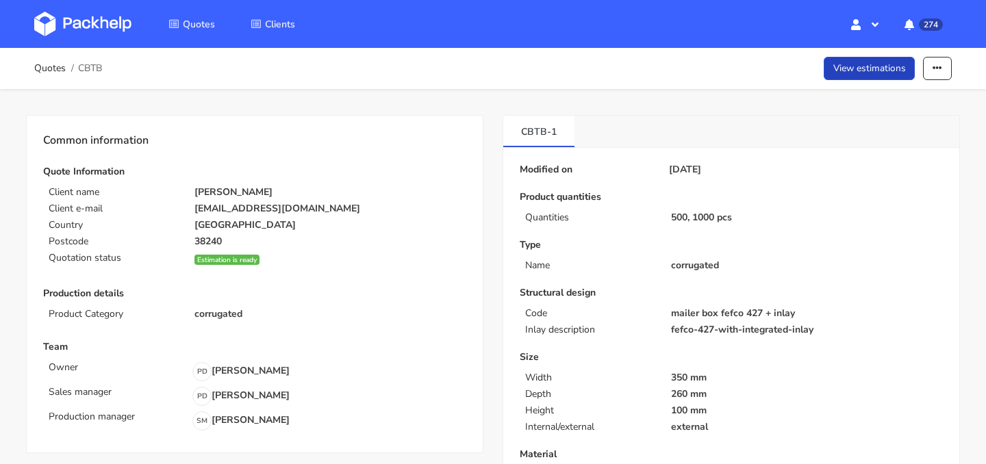
click at [860, 65] on link "View estimations" at bounding box center [869, 69] width 92 height 24
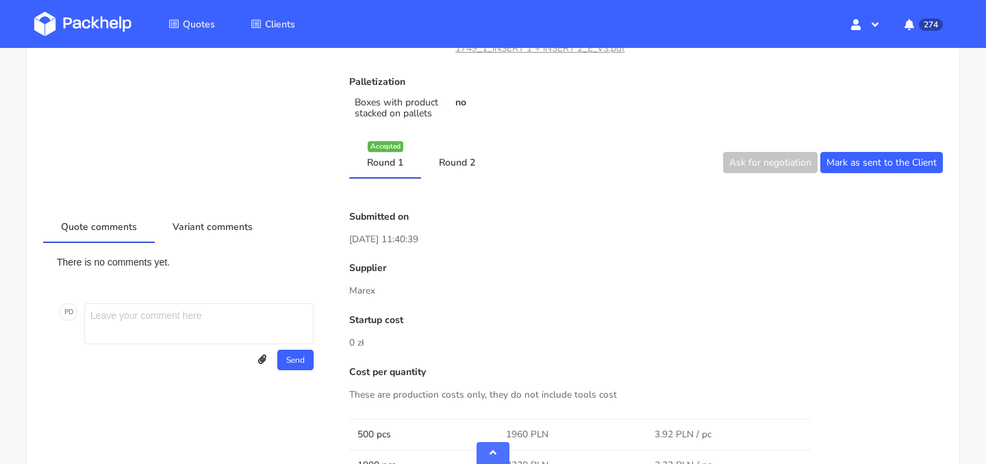
scroll to position [589, 0]
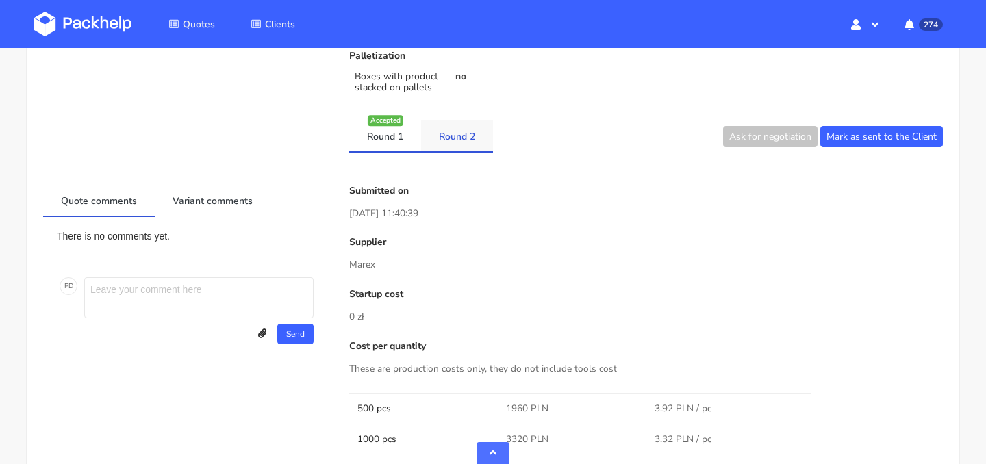
click at [448, 151] on li "Round 2" at bounding box center [457, 135] width 72 height 31
click at [452, 142] on link "Round 2" at bounding box center [457, 135] width 72 height 30
click at [394, 151] on li "Round 1 Accepted" at bounding box center [385, 135] width 72 height 31
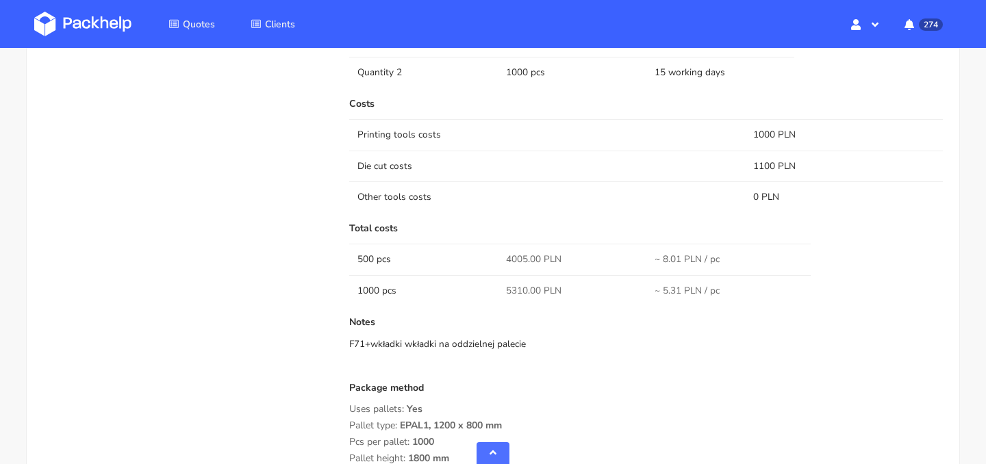
scroll to position [1047, 0]
drag, startPoint x: 749, startPoint y: 170, endPoint x: 781, endPoint y: 169, distance: 32.2
click at [781, 169] on td "1100 PLN" at bounding box center [844, 168] width 198 height 31
click at [722, 151] on td "Printing tools costs" at bounding box center [547, 136] width 396 height 31
drag, startPoint x: 754, startPoint y: 142, endPoint x: 793, endPoint y: 132, distance: 39.7
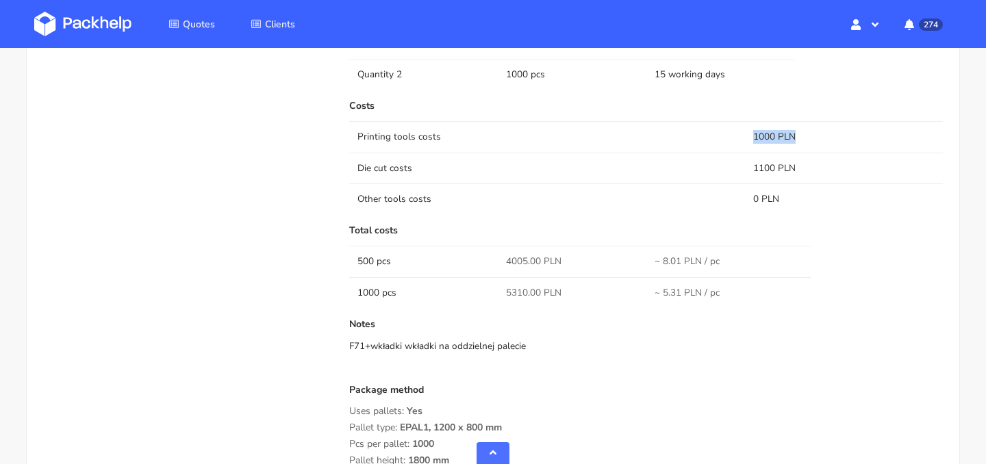
click at [793, 132] on td "1000 PLN" at bounding box center [844, 136] width 198 height 31
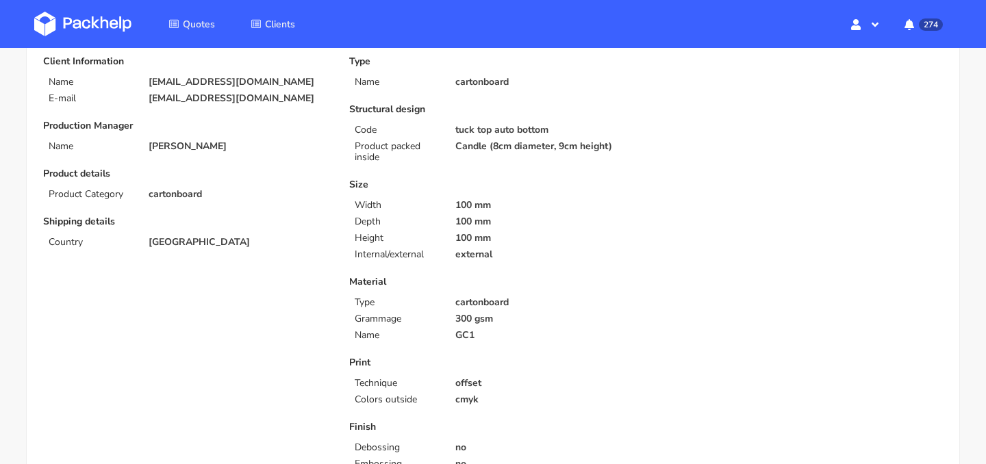
scroll to position [133, 0]
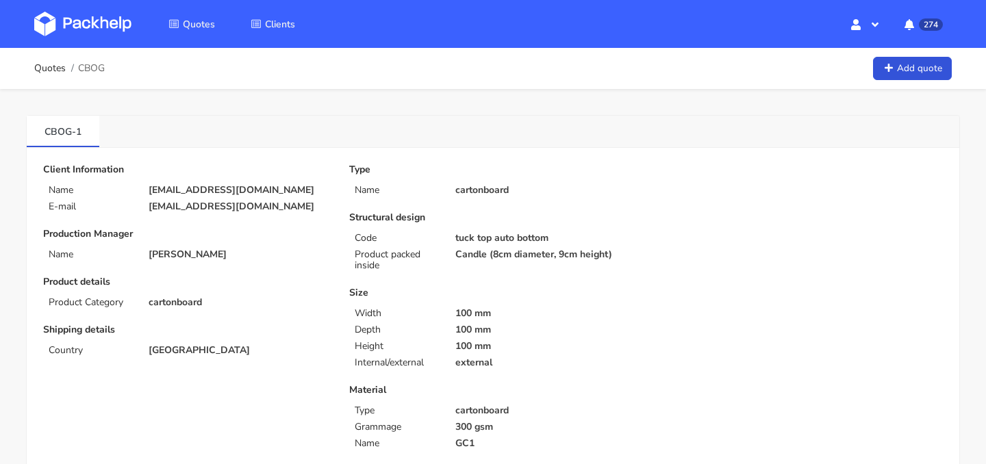
scroll to position [133, 0]
